Goal: Task Accomplishment & Management: Manage account settings

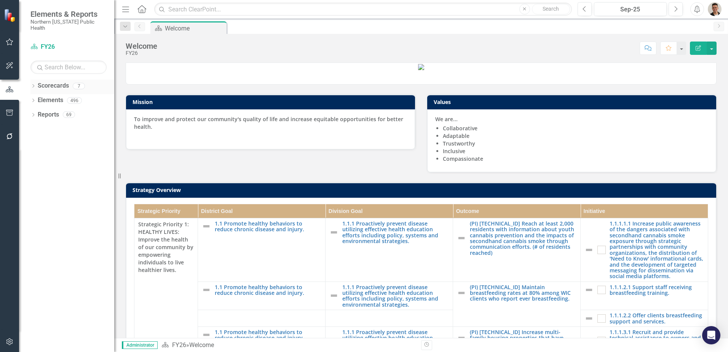
click at [33, 84] on div "Dropdown" at bounding box center [32, 87] width 5 height 6
click at [33, 83] on icon "Dropdown" at bounding box center [32, 85] width 4 height 5
click at [32, 99] on icon "Dropdown" at bounding box center [32, 101] width 5 height 4
click at [36, 142] on icon "Dropdown" at bounding box center [36, 144] width 5 height 4
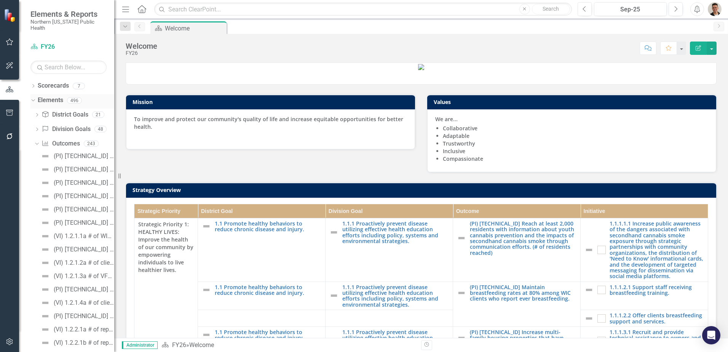
click at [35, 94] on div "Dropdown Elements 496" at bounding box center [72, 101] width 84 height 14
click at [33, 97] on icon "Dropdown" at bounding box center [32, 99] width 4 height 5
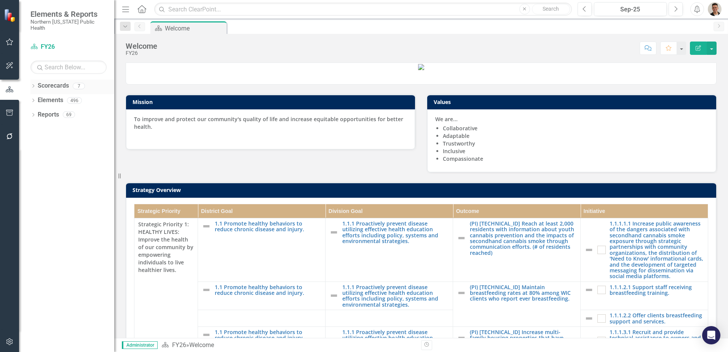
click at [34, 84] on icon "Dropdown" at bounding box center [32, 86] width 5 height 4
click at [68, 168] on link "Status Snapshot" at bounding box center [78, 172] width 72 height 9
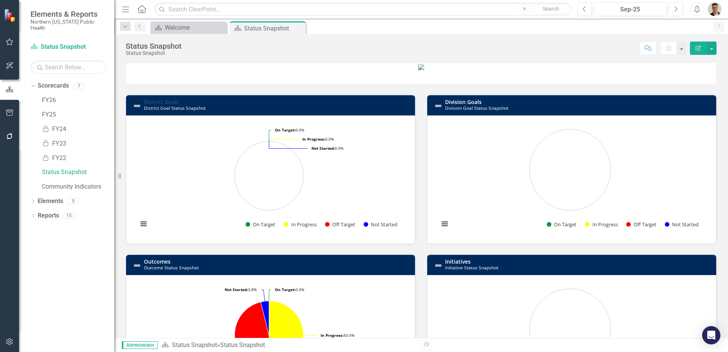
click at [165, 105] on link "District Goals" at bounding box center [161, 101] width 35 height 7
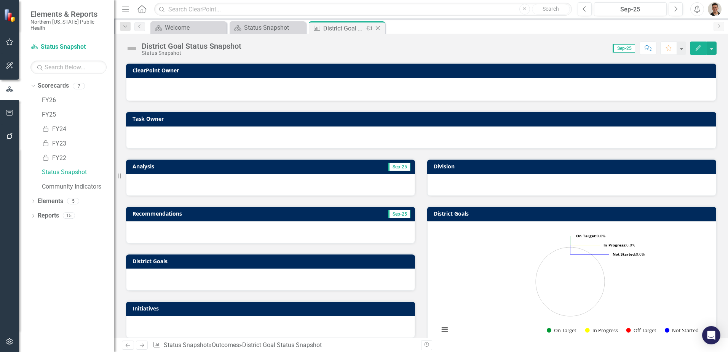
click at [375, 25] on icon "Close" at bounding box center [378, 28] width 8 height 6
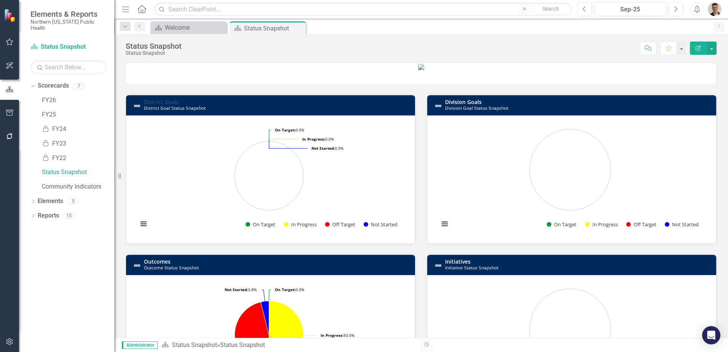
click at [167, 105] on link "District Goals" at bounding box center [161, 101] width 35 height 7
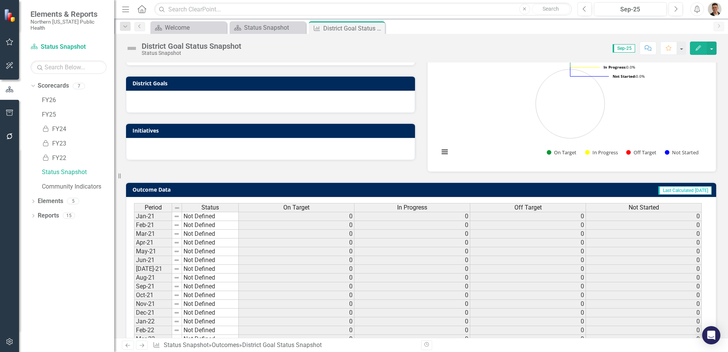
scroll to position [190, 0]
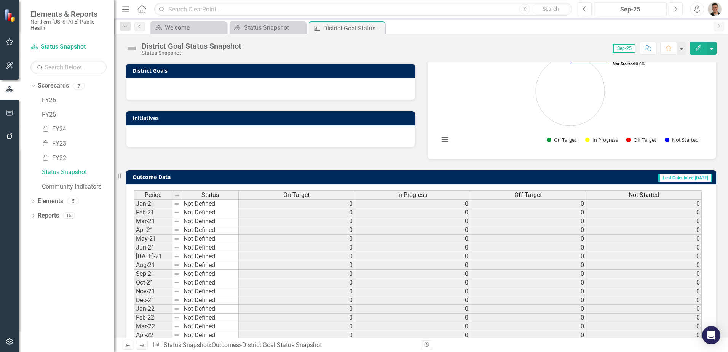
click at [301, 194] on span "On Target" at bounding box center [296, 194] width 26 height 7
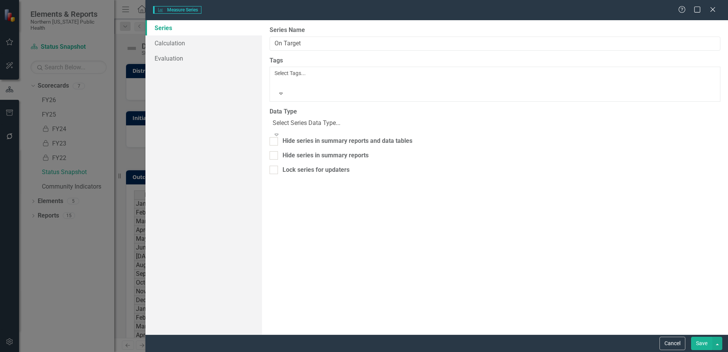
type input "On Target"
click at [187, 37] on link "Calculation" at bounding box center [203, 42] width 116 height 15
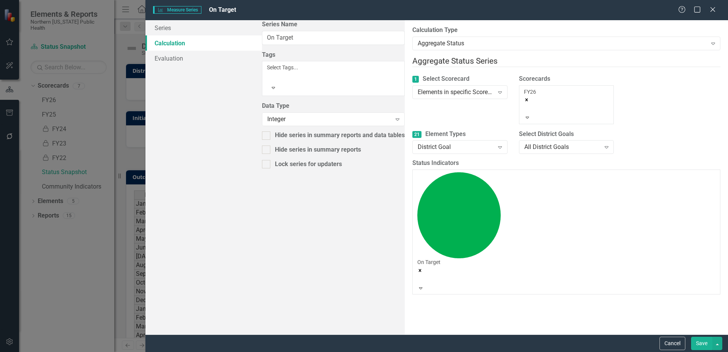
click at [524, 88] on div "FY26" at bounding box center [566, 101] width 85 height 26
click at [654, 130] on div "21 Element Types District Goal Expand Select District Goals All District Goals …" at bounding box center [565, 144] width 319 height 29
click at [660, 340] on button "Cancel" at bounding box center [672, 342] width 26 height 13
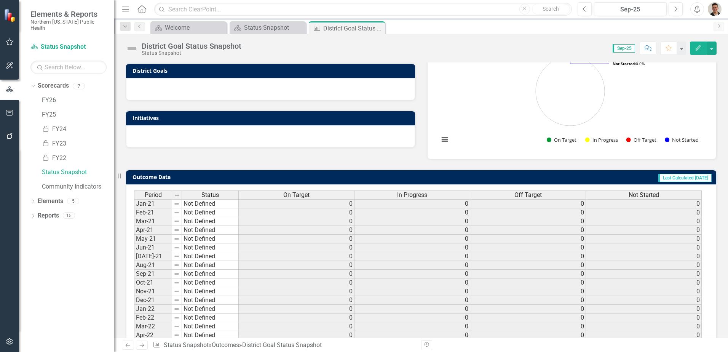
click at [399, 193] on span "In Progress" at bounding box center [412, 194] width 30 height 7
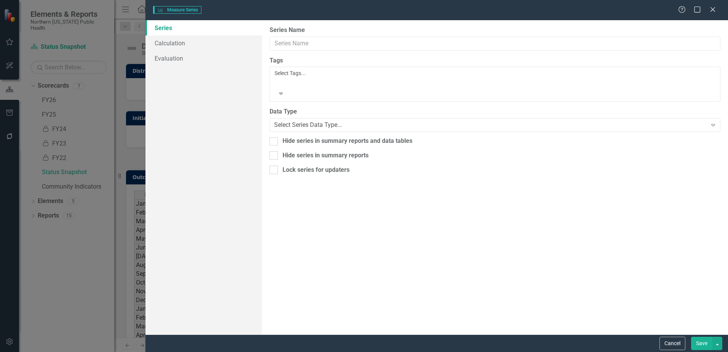
type input "In Progress"
click at [194, 48] on link "Calculation" at bounding box center [203, 42] width 116 height 15
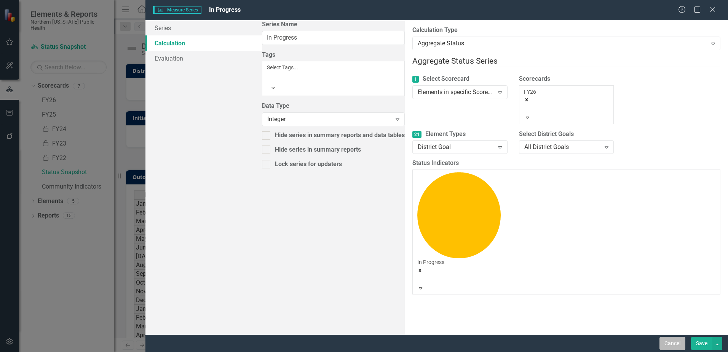
click at [667, 344] on button "Cancel" at bounding box center [672, 342] width 26 height 13
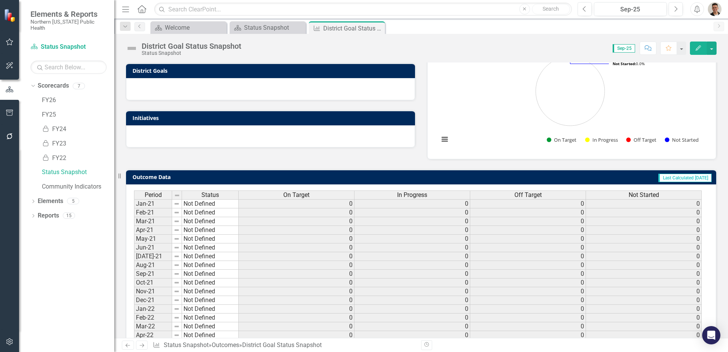
click at [533, 193] on span "Off Target" at bounding box center [527, 194] width 27 height 7
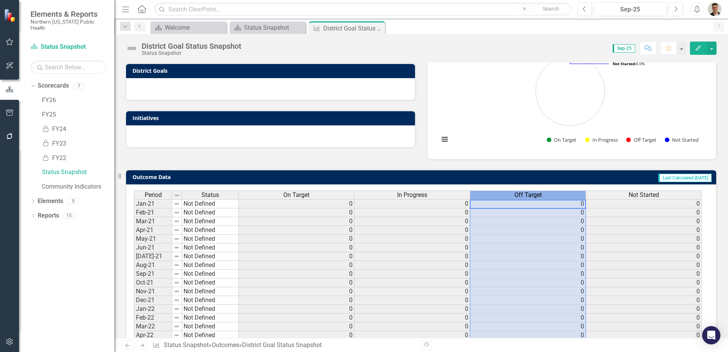
click at [533, 193] on span "Off Target" at bounding box center [527, 194] width 27 height 7
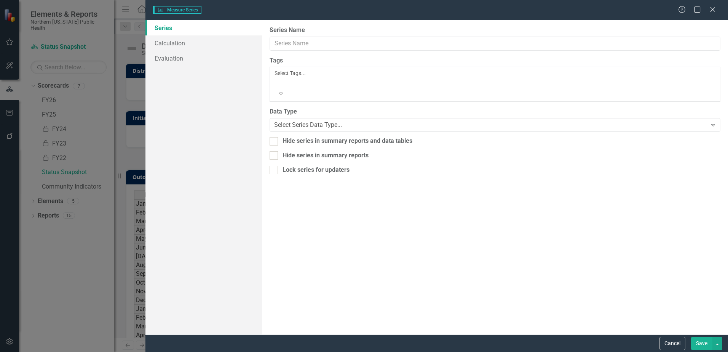
type input "Off Target"
click at [180, 44] on link "Calculation" at bounding box center [203, 42] width 116 height 15
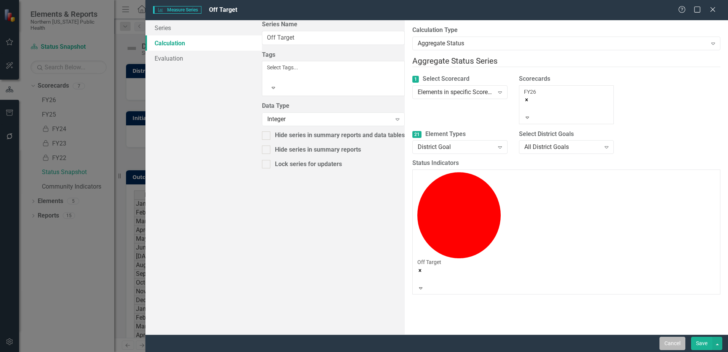
click at [676, 341] on button "Cancel" at bounding box center [672, 342] width 26 height 13
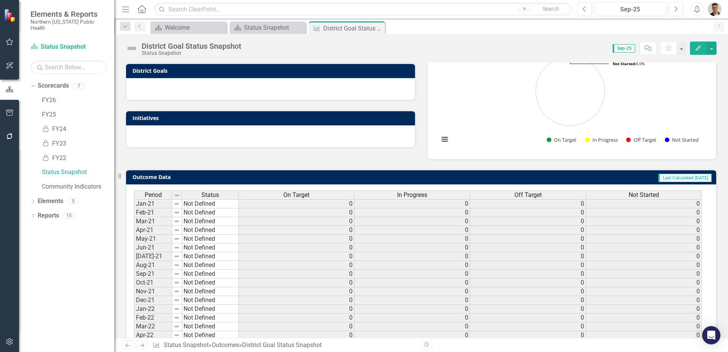
click at [635, 194] on span "Not Started" at bounding box center [643, 194] width 30 height 7
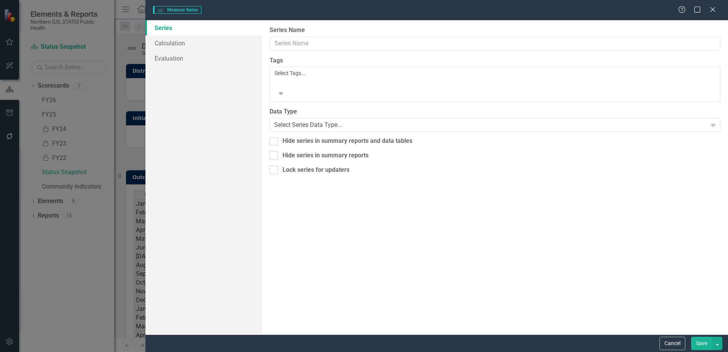
type input "Not Started"
click at [167, 45] on link "Calculation" at bounding box center [203, 42] width 116 height 15
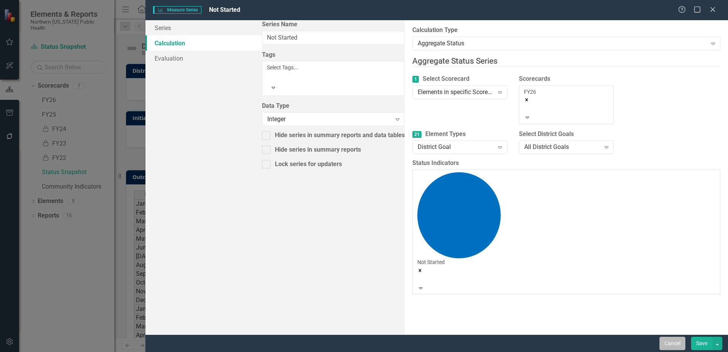
click at [669, 344] on button "Cancel" at bounding box center [672, 342] width 26 height 13
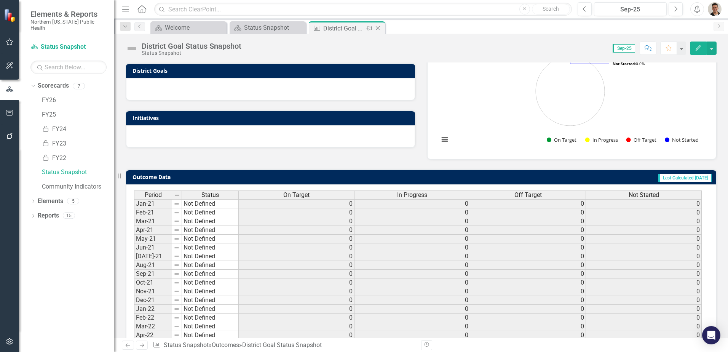
click at [377, 29] on icon at bounding box center [378, 28] width 4 height 4
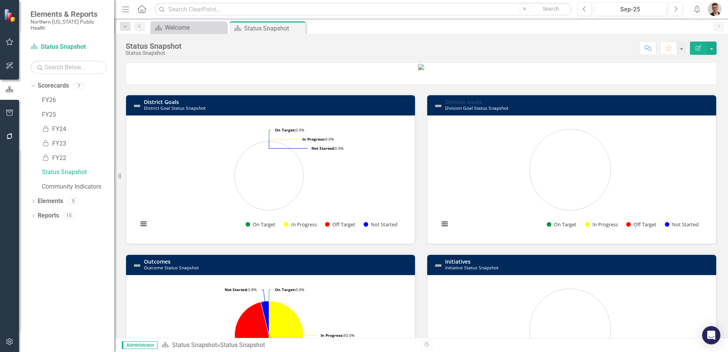
click at [458, 105] on link "Division Goals" at bounding box center [463, 101] width 37 height 7
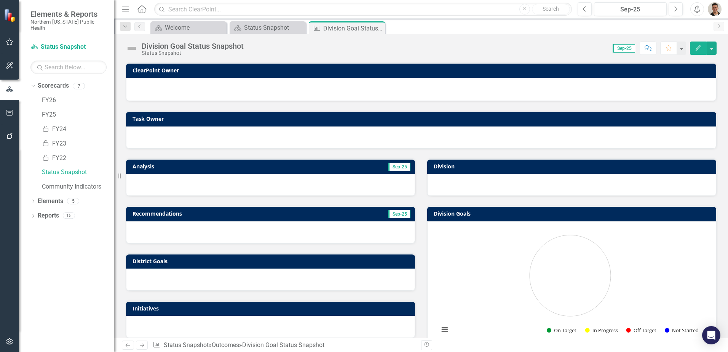
scroll to position [152, 0]
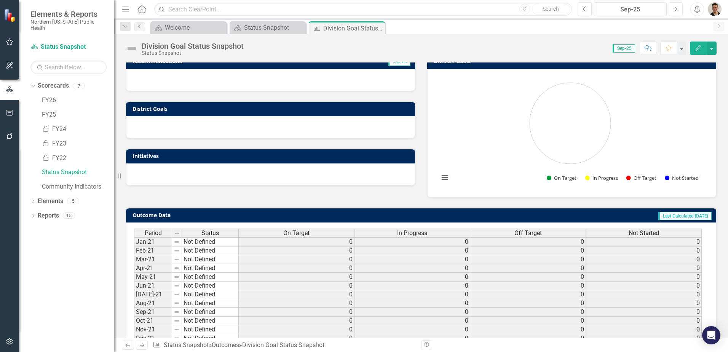
click at [296, 232] on span "On Target" at bounding box center [296, 232] width 26 height 7
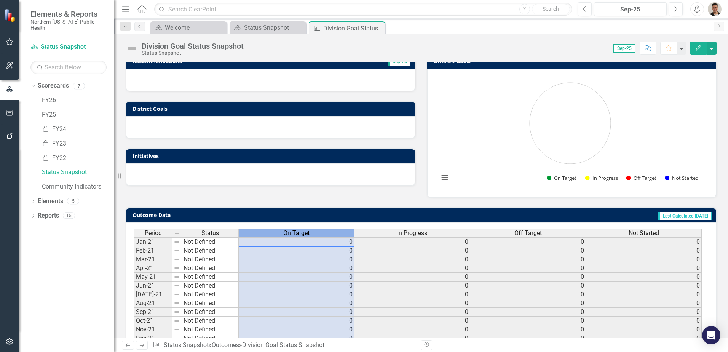
click at [296, 232] on span "On Target" at bounding box center [296, 232] width 26 height 7
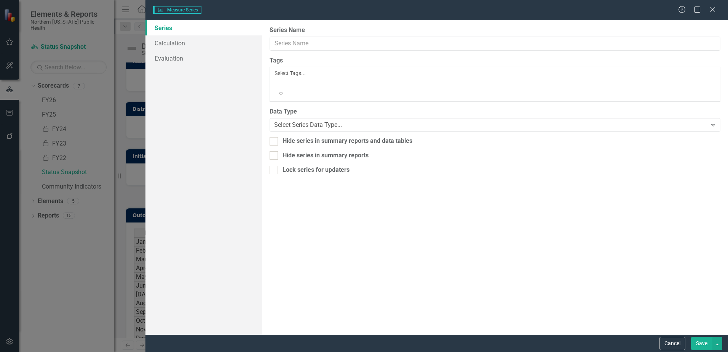
type input "On Target"
click at [198, 44] on link "Calculation" at bounding box center [203, 42] width 116 height 15
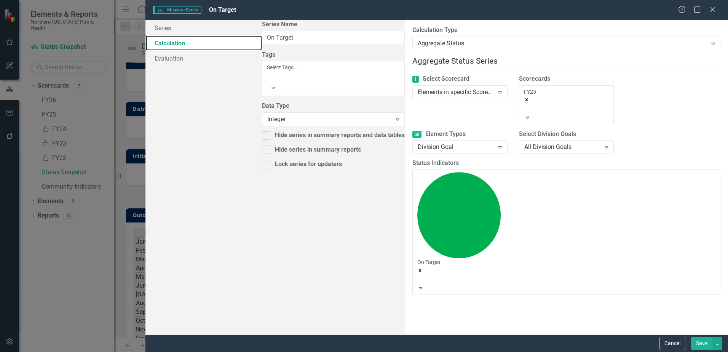
click at [525, 98] on icon "Remove FY25" at bounding box center [526, 99] width 3 height 3
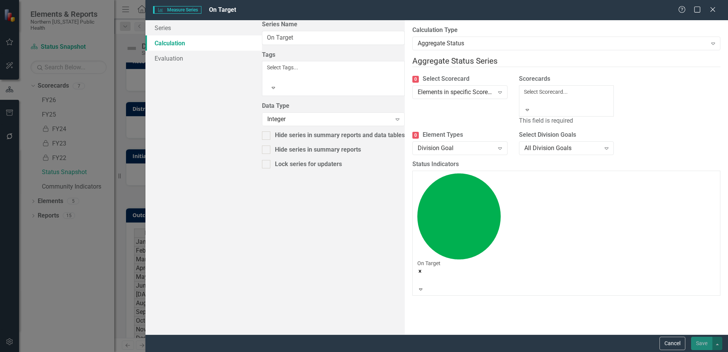
click at [530, 107] on icon "Expand" at bounding box center [527, 109] width 7 height 5
click at [488, 351] on div "FY26" at bounding box center [364, 356] width 728 height 9
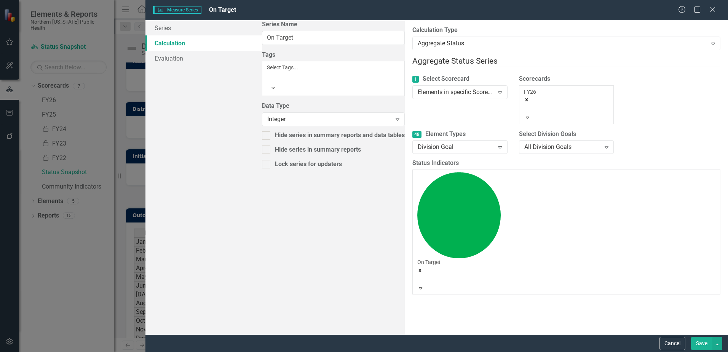
click at [701, 341] on button "Save" at bounding box center [701, 342] width 21 height 13
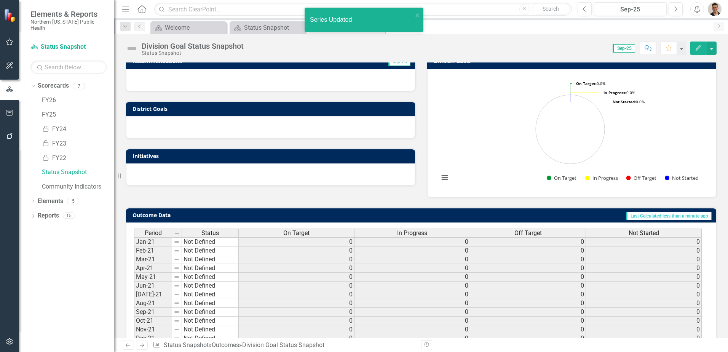
click at [400, 232] on span "In Progress" at bounding box center [412, 232] width 30 height 7
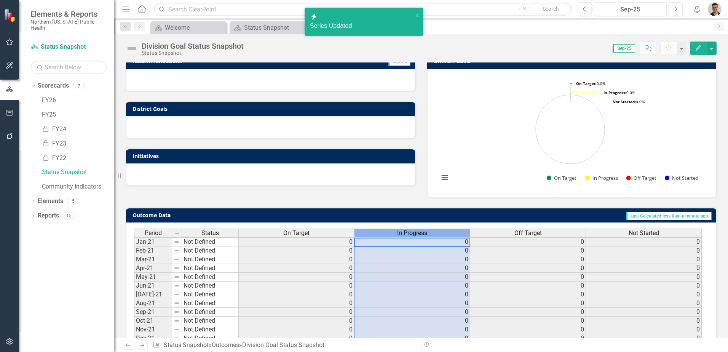
click at [400, 232] on span "In Progress" at bounding box center [412, 232] width 30 height 7
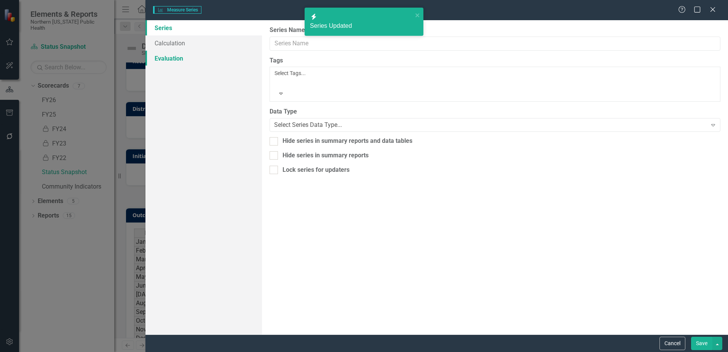
type input "In Progress"
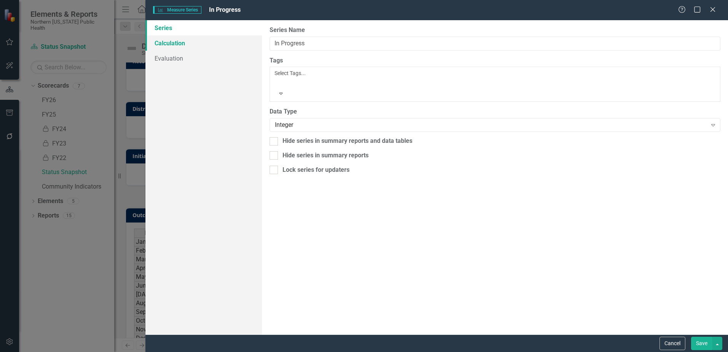
click at [182, 43] on link "Calculation" at bounding box center [203, 42] width 116 height 15
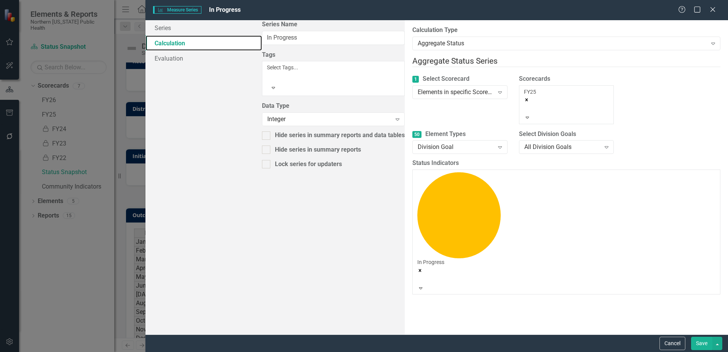
click at [524, 97] on icon "Remove FY25" at bounding box center [526, 99] width 5 height 5
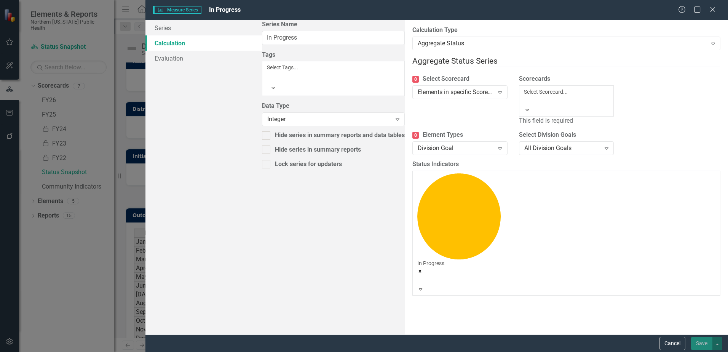
click at [524, 96] on div at bounding box center [524, 100] width 1 height 9
click at [477, 351] on div "FY26" at bounding box center [364, 356] width 728 height 9
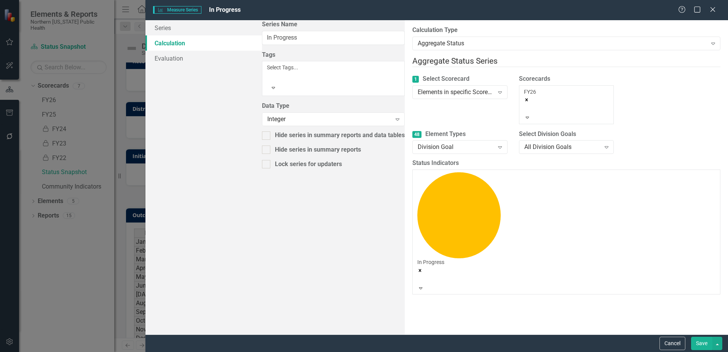
click at [709, 340] on button "Save" at bounding box center [701, 342] width 21 height 13
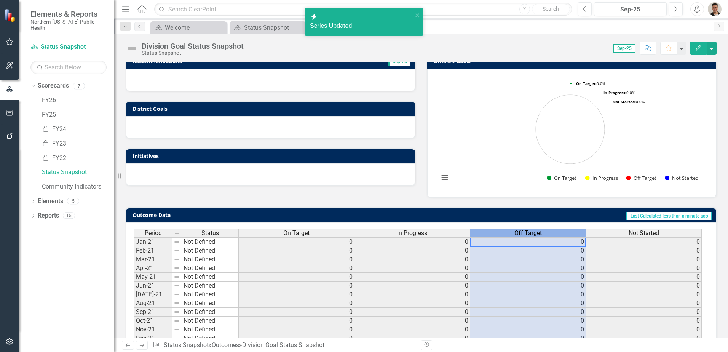
click at [522, 232] on span "Off Target" at bounding box center [527, 232] width 27 height 7
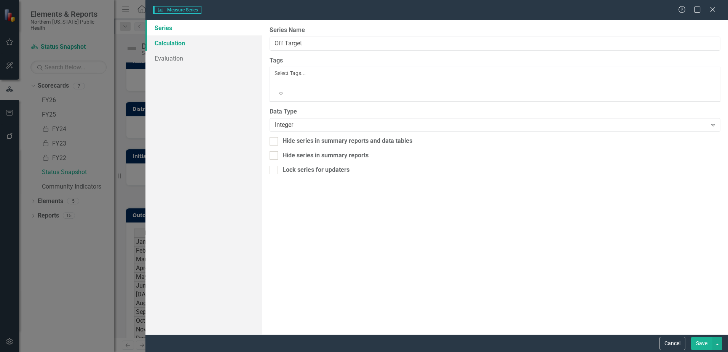
click at [179, 40] on link "Calculation" at bounding box center [203, 42] width 116 height 15
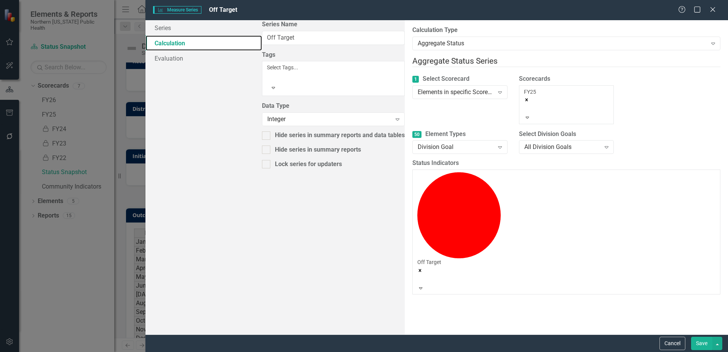
click at [524, 97] on icon "Remove FY25" at bounding box center [526, 99] width 5 height 5
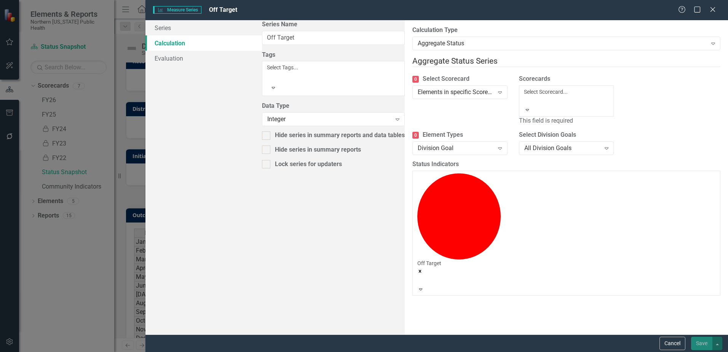
click at [524, 96] on div at bounding box center [524, 100] width 1 height 9
click at [458, 351] on div "FY26" at bounding box center [364, 356] width 728 height 9
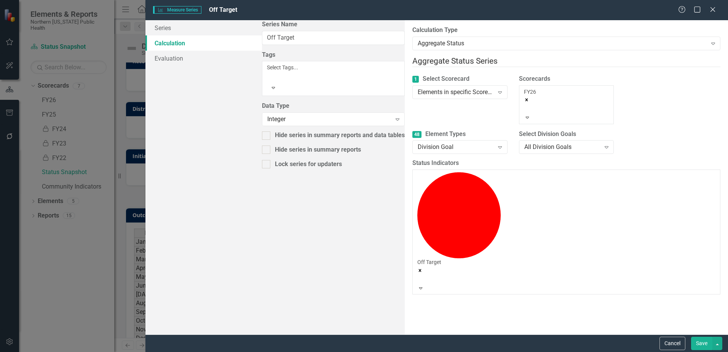
click at [694, 339] on button "Save" at bounding box center [701, 342] width 21 height 13
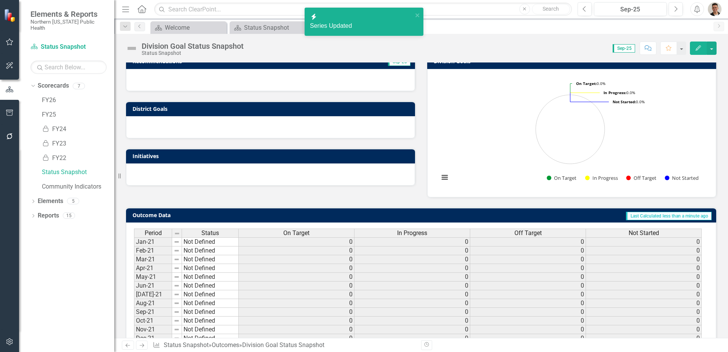
click at [642, 232] on span "Not Started" at bounding box center [643, 232] width 30 height 7
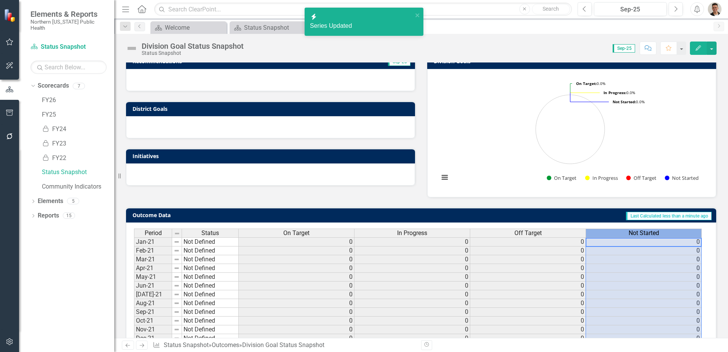
click at [642, 232] on span "Not Started" at bounding box center [643, 232] width 30 height 7
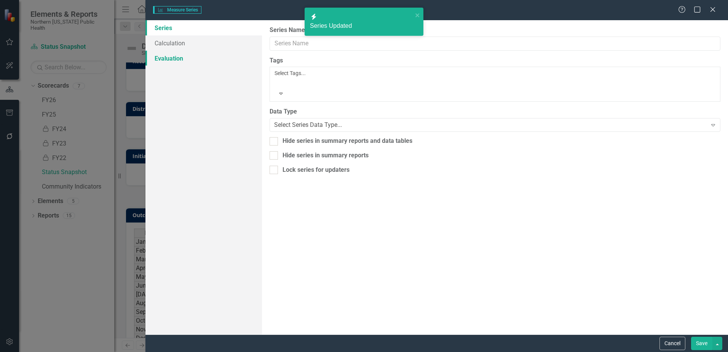
type input "Not Started"
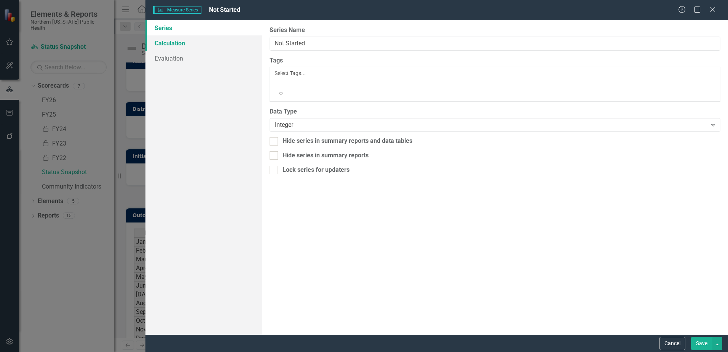
click at [191, 44] on link "Calculation" at bounding box center [203, 42] width 116 height 15
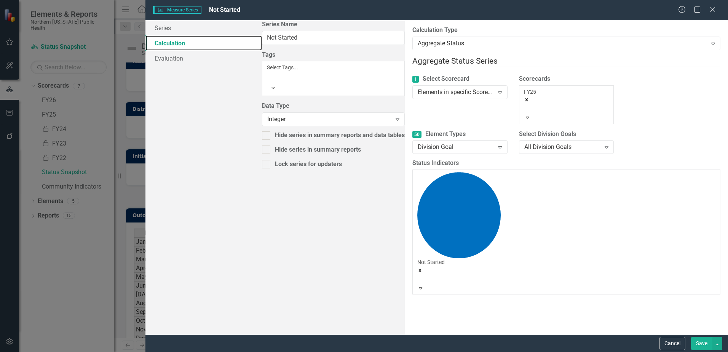
click at [524, 97] on icon "Remove FY25" at bounding box center [526, 99] width 5 height 5
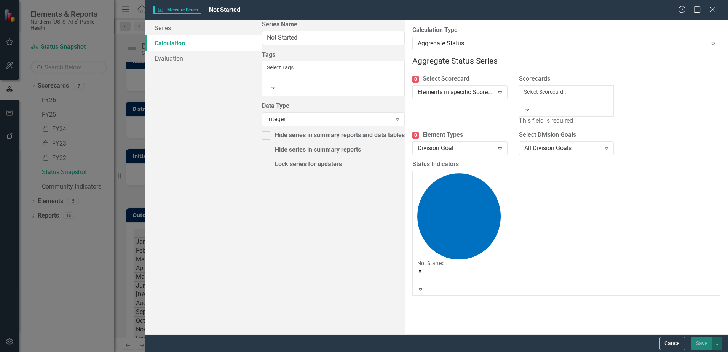
click at [524, 96] on div at bounding box center [524, 100] width 1 height 9
click at [463, 351] on div "FY26" at bounding box center [364, 356] width 728 height 9
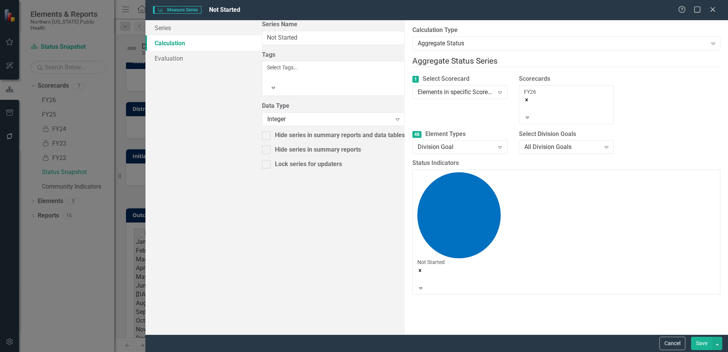
click at [702, 338] on button "Save" at bounding box center [701, 342] width 21 height 13
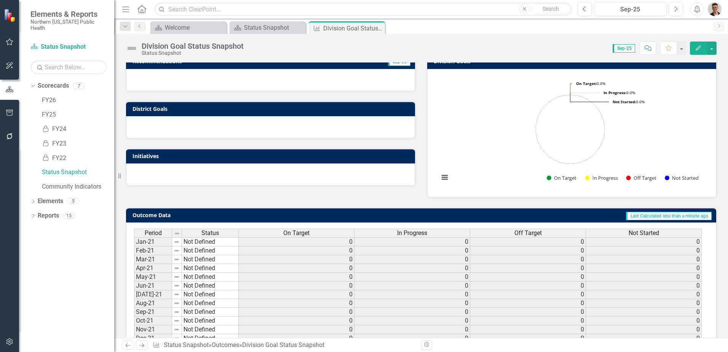
click at [415, 234] on span "In Progress" at bounding box center [412, 232] width 30 height 7
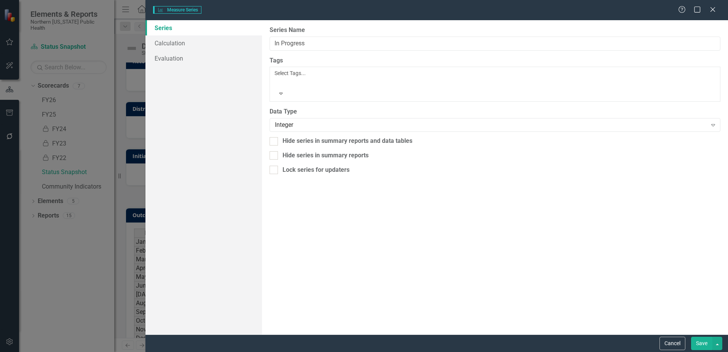
type input "In Progress"
click at [184, 48] on link "Calculation" at bounding box center [203, 42] width 116 height 15
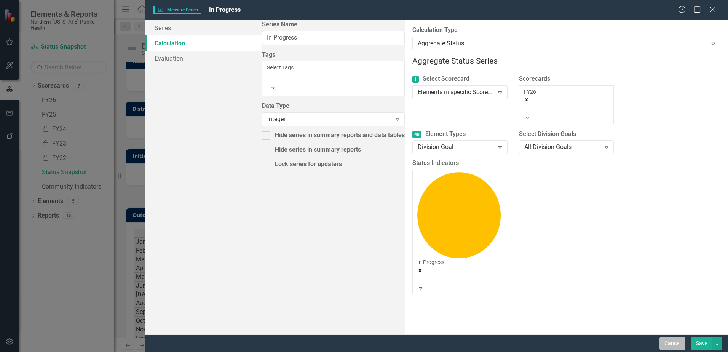
click at [663, 339] on button "Cancel" at bounding box center [672, 342] width 26 height 13
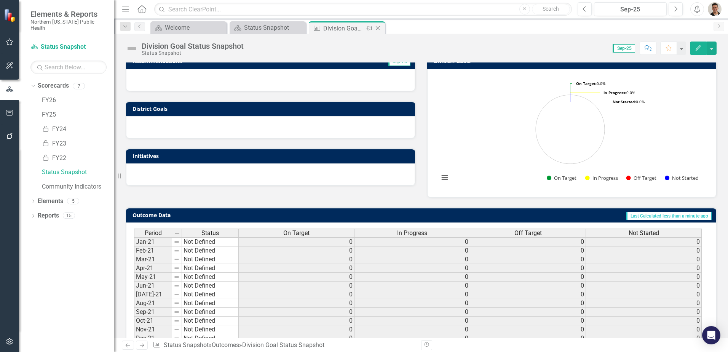
click at [379, 29] on icon "Close" at bounding box center [378, 28] width 8 height 6
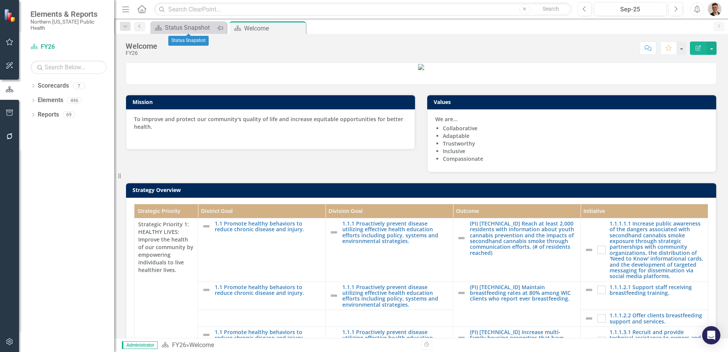
click at [220, 29] on icon "Pin" at bounding box center [220, 28] width 6 height 8
click at [220, 27] on icon "Close" at bounding box center [220, 28] width 8 height 6
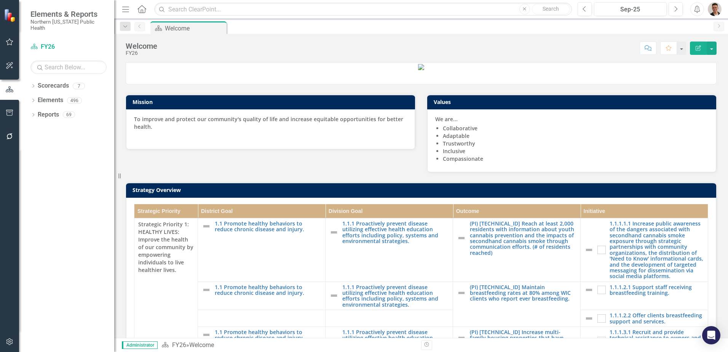
click at [714, 8] on img "button" at bounding box center [714, 9] width 14 height 14
click at [543, 39] on div "Welcome FY26 Score: N/A Sep-25 Completed Comment Favorite Edit Report" at bounding box center [420, 45] width 613 height 23
click at [32, 84] on icon "Dropdown" at bounding box center [32, 86] width 5 height 4
click at [59, 168] on link "Status Snapshot" at bounding box center [78, 172] width 72 height 9
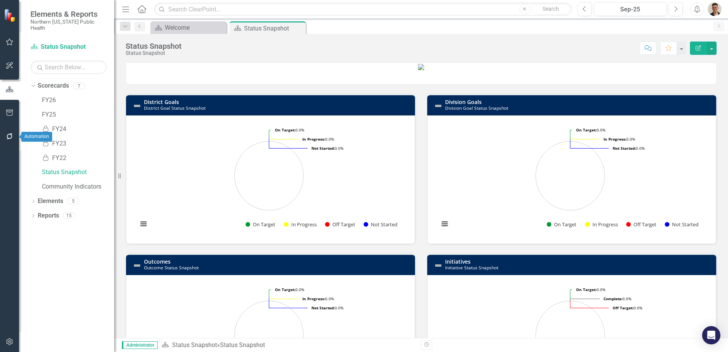
click at [11, 137] on icon "button" at bounding box center [10, 136] width 8 height 6
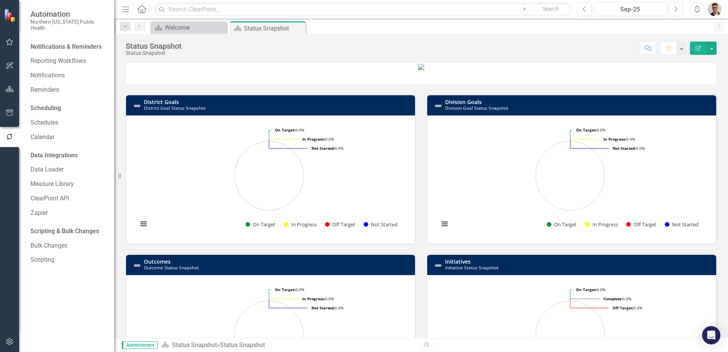
click at [0, 0] on icon "Close" at bounding box center [0, 0] width 0 height 0
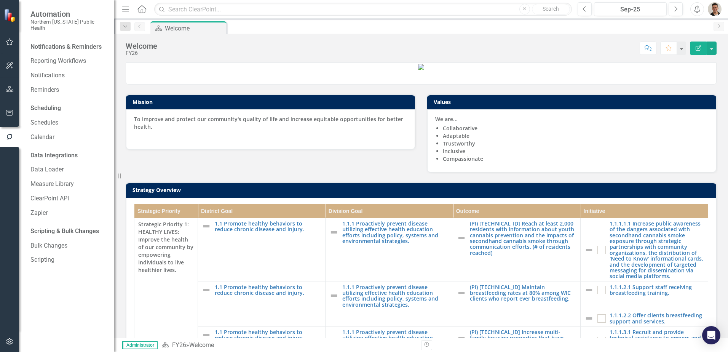
click at [718, 9] on img "button" at bounding box center [714, 9] width 14 height 14
